Goal: Transaction & Acquisition: Purchase product/service

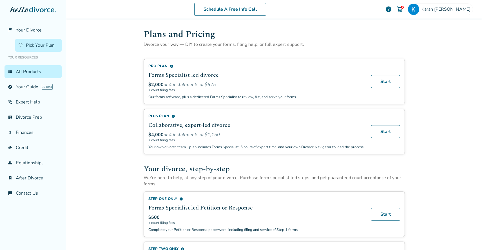
click at [403, 8] on img at bounding box center [399, 9] width 7 height 7
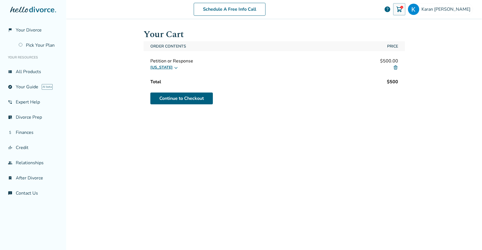
click at [170, 68] on button "[US_STATE]" at bounding box center [164, 67] width 28 height 7
click at [249, 68] on div "[US_STATE]" at bounding box center [274, 67] width 248 height 7
click at [181, 97] on link "Continue to Checkout" at bounding box center [181, 99] width 62 height 12
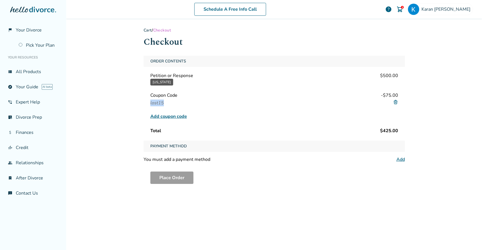
drag, startPoint x: 170, startPoint y: 101, endPoint x: 150, endPoint y: 101, distance: 20.3
click at [150, 101] on div "Coupon Code - $75.00 lost15" at bounding box center [274, 99] width 261 height 16
copy span "lost15"
